Goal: Register for event/course

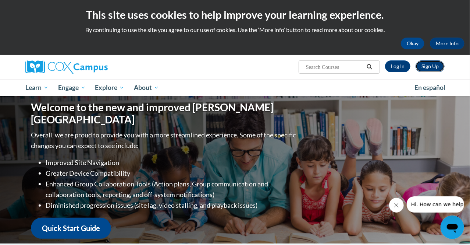
click at [428, 67] on link "Sign Up" at bounding box center [430, 66] width 29 height 12
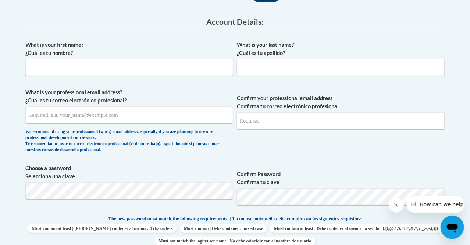
scroll to position [196, 0]
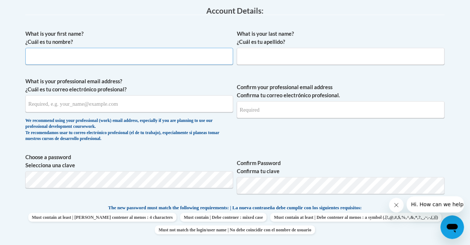
click at [187, 56] on input "What is your first name? ¿Cuál es tu nombre?" at bounding box center [129, 56] width 208 height 17
type input "Gretchen"
type input "Jackson"
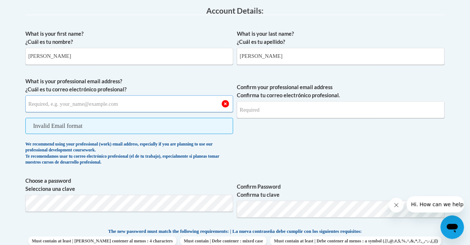
type input "gijackson66@gmail.com"
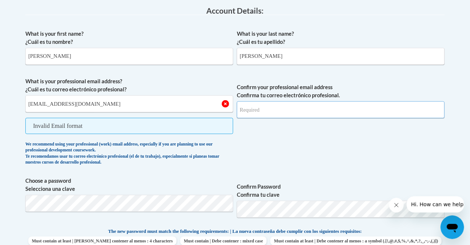
type input "gijackson66@gmail.com"
select select "ad49bcad-a171-4b2e-b99c-48b446064914"
type input "60425-1622"
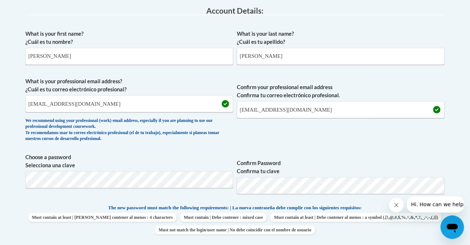
click at [353, 133] on span "Confirm your professional email address Confirma tu correo electrónico profesio…" at bounding box center [341, 111] width 208 height 68
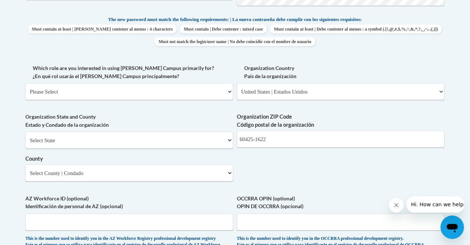
scroll to position [395, 0]
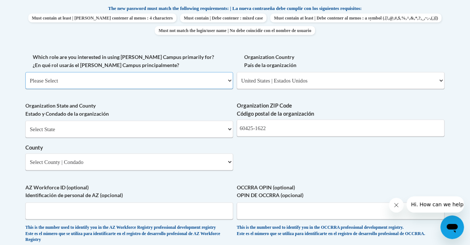
click at [25, 72] on select "Please Select College/University | Colegio/Universidad Community/Nonprofit Part…" at bounding box center [129, 80] width 208 height 17
click option "Educator | Educador(a)" at bounding box center [0, 0] width 0 height 0
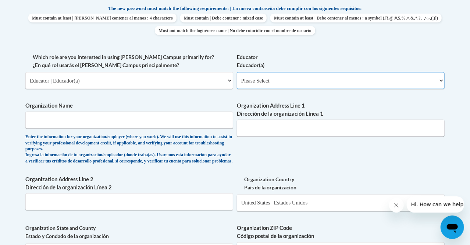
click at [237, 72] on select "Please Select Early Learning/Daycare Teacher/Family Home Care Provider | Maestr…" at bounding box center [341, 80] width 208 height 17
click at [25, 72] on select "Please Select College/University | Colegio/Universidad Community/Nonprofit Part…" at bounding box center [129, 80] width 208 height 17
select select "5a18ea06-2b54-4451-96f2-d152daf9eac5"
click option "College/University | Colegio/Universidad" at bounding box center [0, 0] width 0 height 0
click at [237, 72] on select "Please Select College/University Staff | Empleado universitario College/Univers…" at bounding box center [341, 80] width 208 height 17
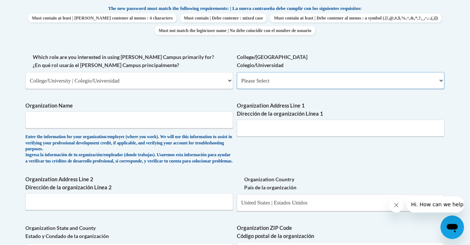
select select "99b32b07-cffc-426c-8bf6-0cd77760d84b"
click option "College/University Student | Estudiante universitario" at bounding box center [0, 0] width 0 height 0
click at [195, 118] on input "Organization Name" at bounding box center [129, 120] width 208 height 17
type input "DePaul University"
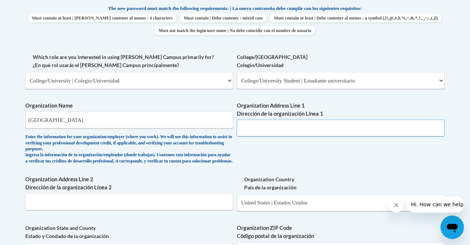
click at [304, 135] on input "Organization Address Line 1 Dirección de la organización Línea 1" at bounding box center [341, 128] width 208 height 17
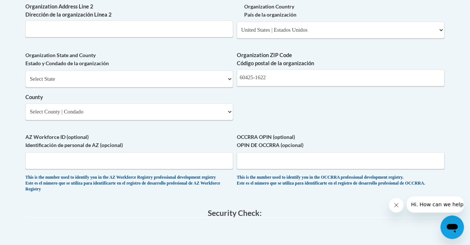
scroll to position [583, 0]
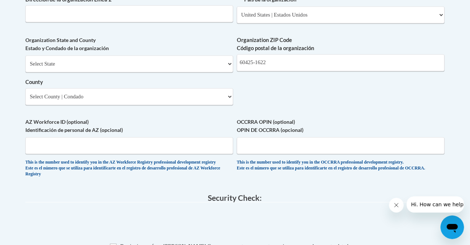
type input "2400 N. Sheffield Ave"
click at [25, 55] on select "Select State Alabama Alaska Arizona Arkansas California Colorado Connecticut De…" at bounding box center [129, 63] width 208 height 17
select select "Illinois"
click option "Illinois" at bounding box center [0, 0] width 0 height 0
click at [289, 68] on input "60425-1622" at bounding box center [341, 62] width 208 height 17
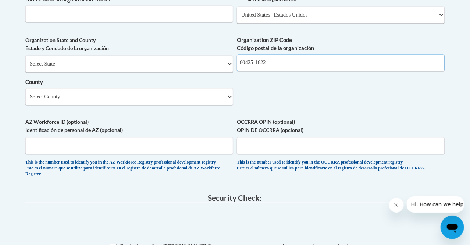
click at [289, 68] on input "60425-1622" at bounding box center [341, 62] width 208 height 17
type input "60614"
click at [25, 88] on select "Select County Adams Alexander Bond Boone Brown Bureau Calhoun Carroll Cass Cham…" at bounding box center [129, 96] width 208 height 17
select select "Cook"
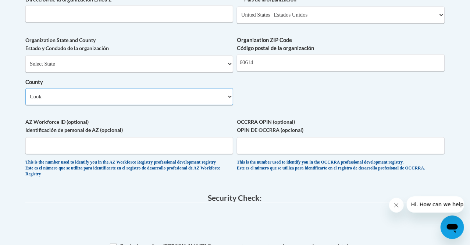
click option "Cook" at bounding box center [0, 0] width 0 height 0
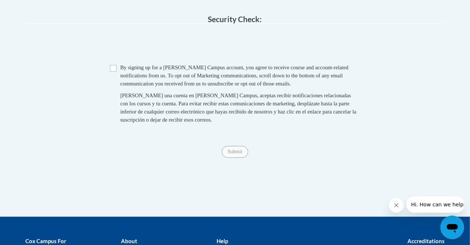
scroll to position [752, 0]
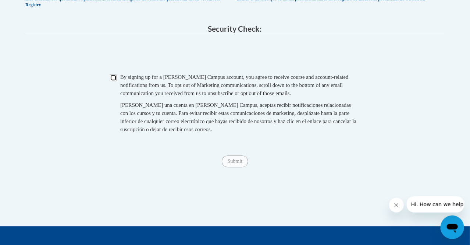
click at [114, 81] on input "Checkbox" at bounding box center [113, 78] width 7 height 7
checkbox input "true"
click at [229, 167] on input "Submit" at bounding box center [235, 162] width 27 height 12
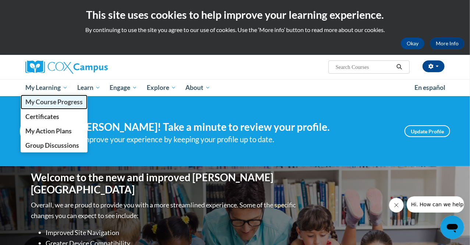
click at [61, 103] on span "My Course Progress" at bounding box center [53, 102] width 57 height 8
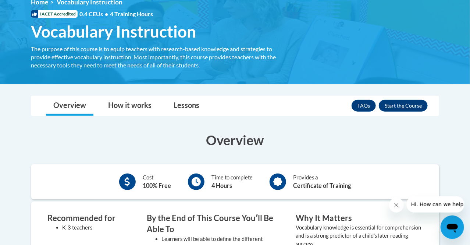
scroll to position [100, 0]
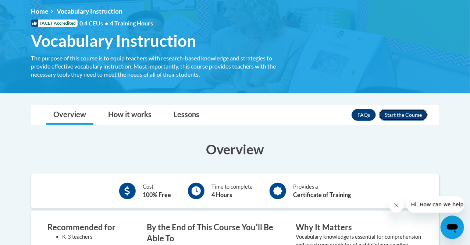
click at [394, 112] on button "Enroll" at bounding box center [403, 115] width 49 height 12
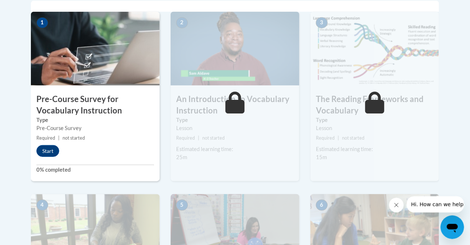
scroll to position [251, 0]
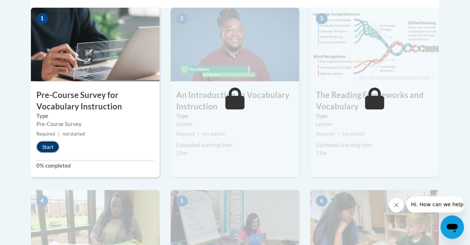
click at [44, 149] on button "Start" at bounding box center [47, 147] width 23 height 12
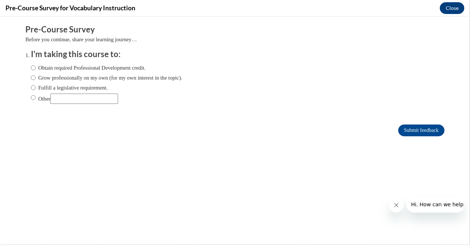
scroll to position [0, 0]
click at [37, 67] on label "Obtain required Professional Development credit." at bounding box center [88, 67] width 115 height 8
click at [36, 67] on input "Obtain required Professional Development credit." at bounding box center [33, 67] width 5 height 8
radio input "true"
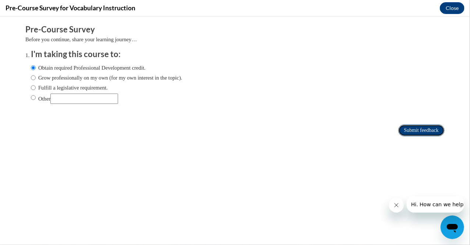
click at [402, 130] on input "Submit feedback" at bounding box center [422, 130] width 46 height 12
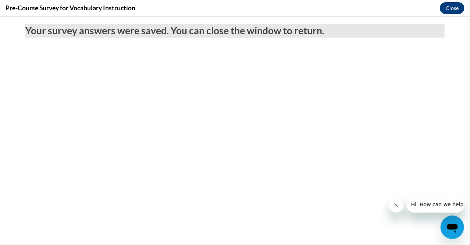
click at [451, 7] on button "Close" at bounding box center [452, 8] width 25 height 12
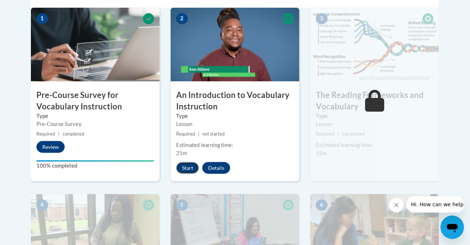
click at [182, 168] on button "Start" at bounding box center [187, 168] width 23 height 12
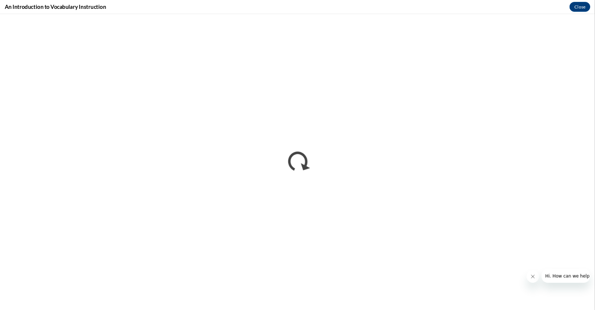
scroll to position [251, 0]
